Goal: Task Accomplishment & Management: Complete application form

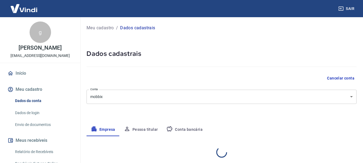
select select "SP"
select select "business"
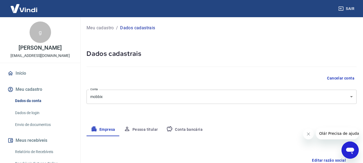
click at [8, 77] on link "Início" at bounding box center [39, 73] width 67 height 12
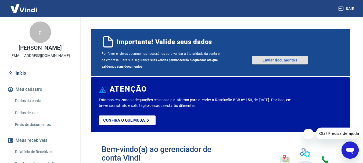
click at [255, 61] on link "Enviar documentos" at bounding box center [280, 60] width 56 height 9
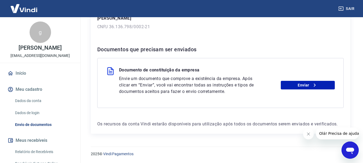
scroll to position [93, 0]
